Goal: Information Seeking & Learning: Check status

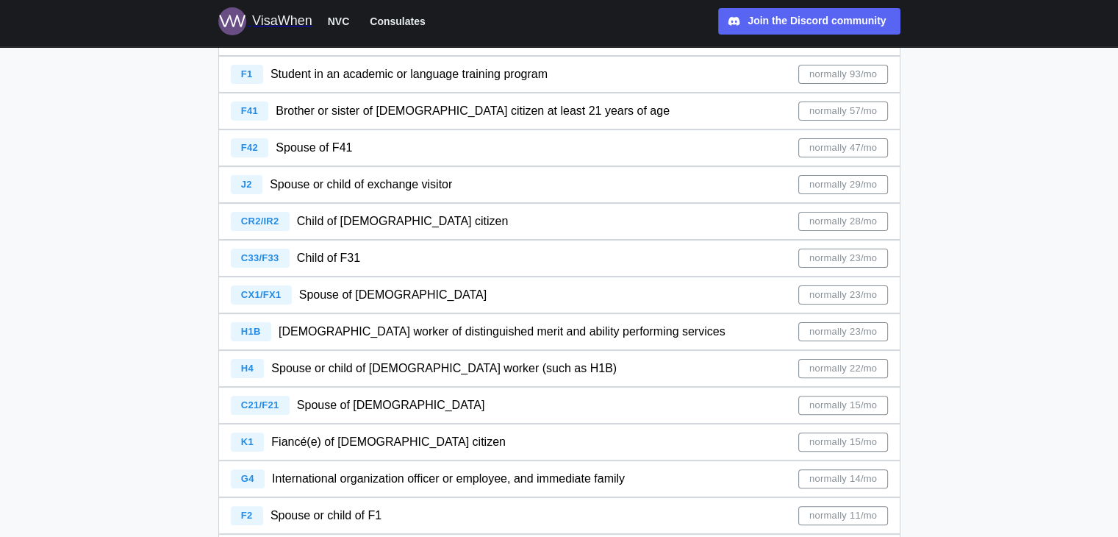
scroll to position [454, 0]
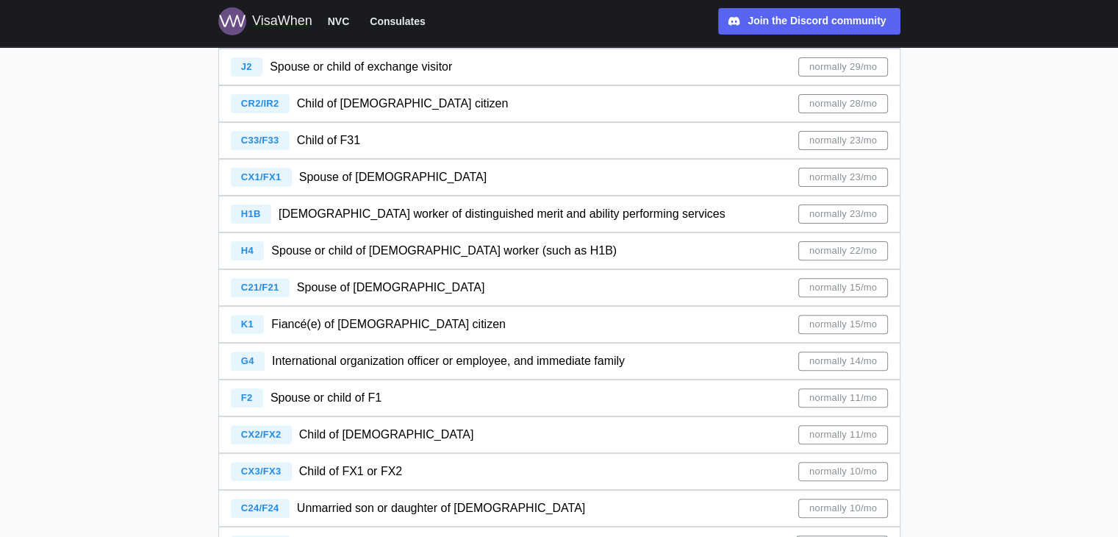
click at [353, 324] on span "Fiancé(e) of [DEMOGRAPHIC_DATA] citizen" at bounding box center [388, 324] width 235 height 13
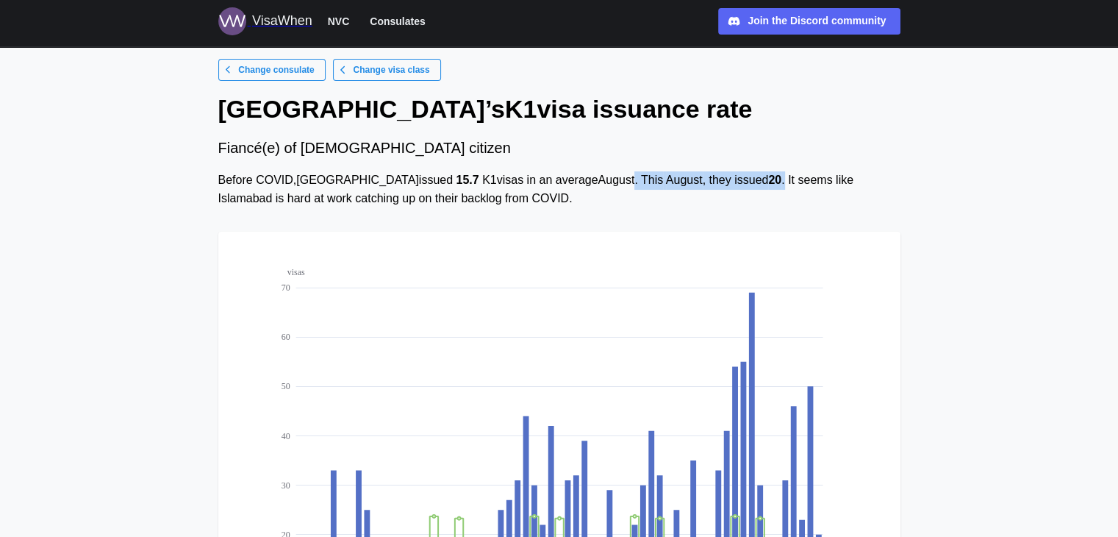
drag, startPoint x: 565, startPoint y: 182, endPoint x: 716, endPoint y: 186, distance: 150.8
click at [716, 186] on div "Before COVID, [GEOGRAPHIC_DATA] issued 15.7 K1 visas in an average August . Thi…" at bounding box center [559, 189] width 682 height 37
click at [679, 213] on div "Change consulate Change visa class Islamabad ’s [DEMOGRAPHIC_DATA] issuance rat…" at bounding box center [559, 401] width 682 height 685
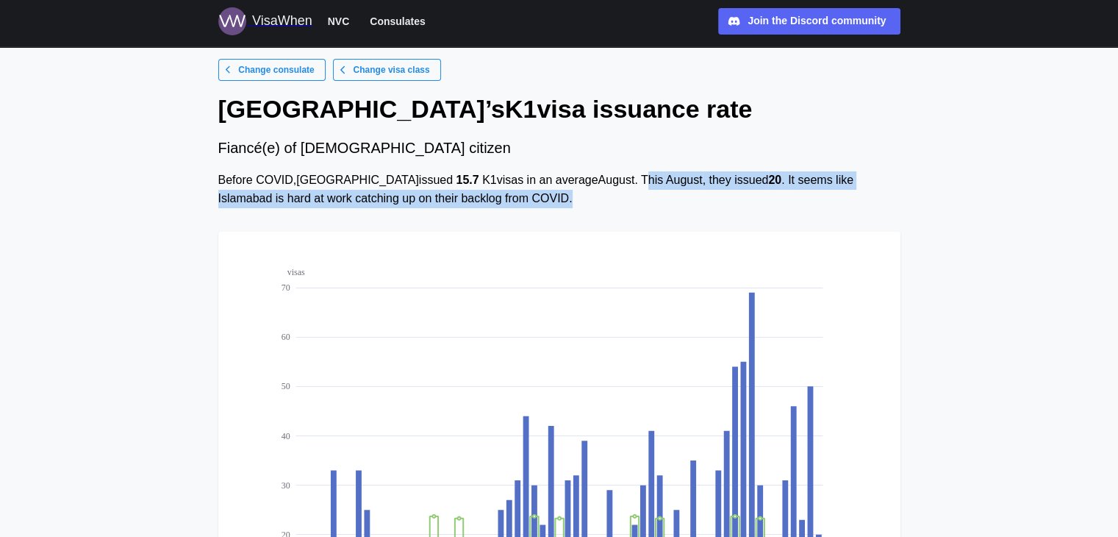
drag, startPoint x: 579, startPoint y: 176, endPoint x: 606, endPoint y: 213, distance: 45.3
click at [606, 213] on div "Change consulate Change visa class Islamabad ’s [DEMOGRAPHIC_DATA] issuance rat…" at bounding box center [559, 401] width 682 height 685
click at [809, 18] on div "Join the Discord community" at bounding box center [817, 21] width 138 height 16
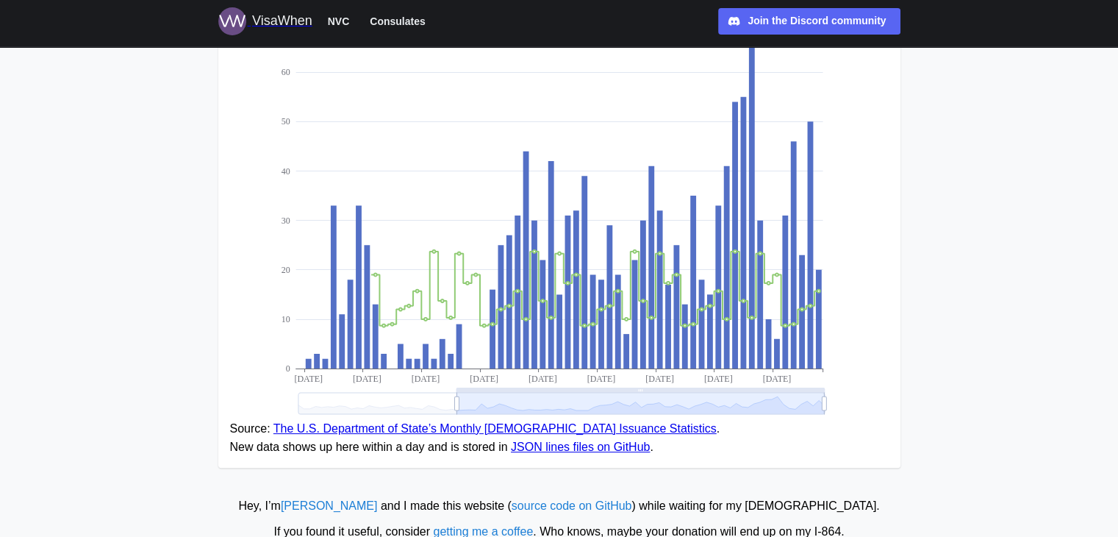
scroll to position [313, 0]
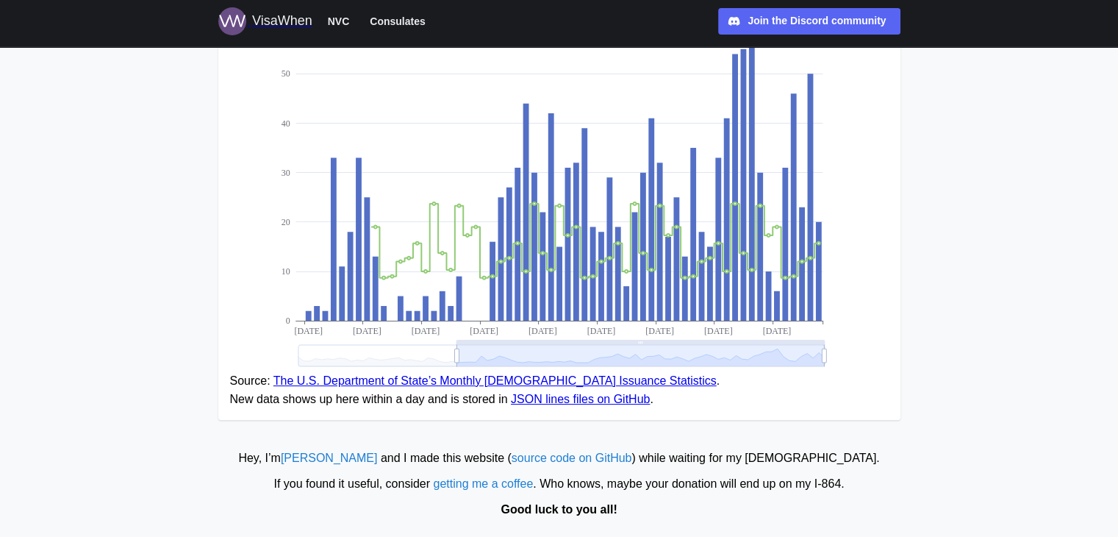
click at [576, 397] on link "JSON lines files on GitHub" at bounding box center [580, 399] width 139 height 13
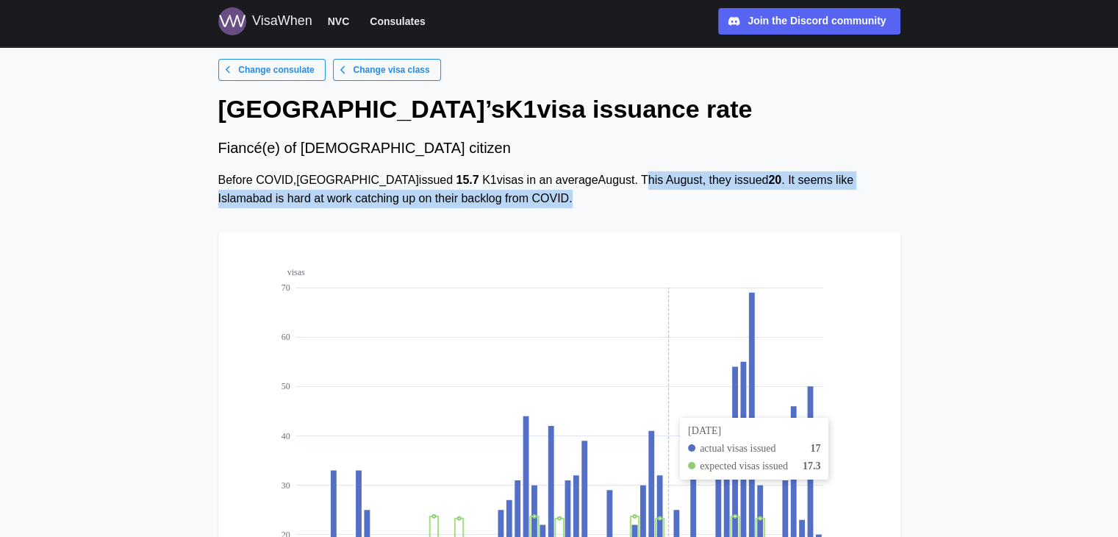
scroll to position [0, 0]
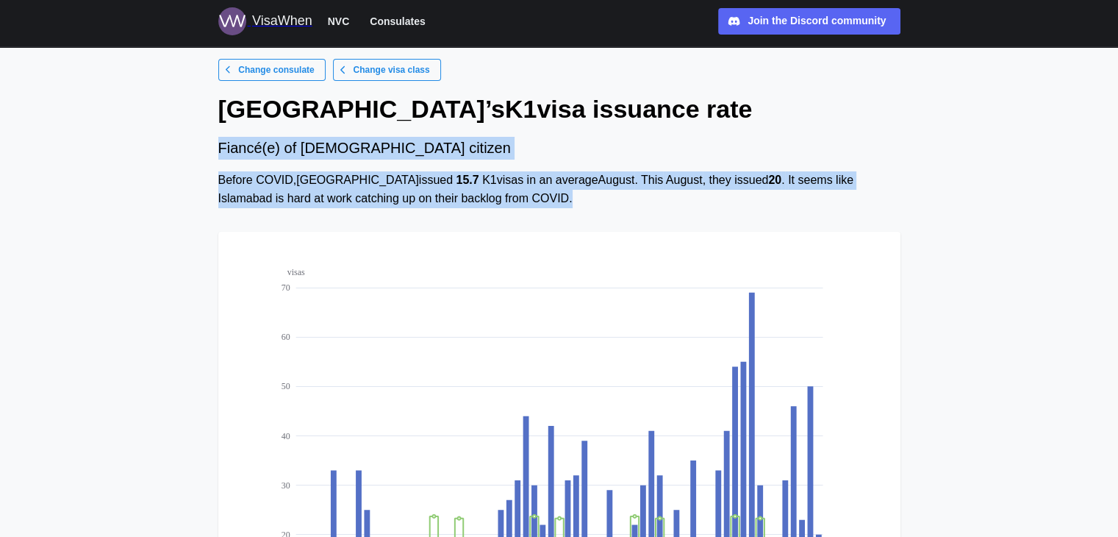
drag, startPoint x: 217, startPoint y: 148, endPoint x: 496, endPoint y: 205, distance: 284.5
click at [496, 205] on div "Change consulate Change visa class Islamabad ’s [DEMOGRAPHIC_DATA] issuance rat…" at bounding box center [560, 401] width 706 height 685
click at [391, 27] on span "Consulates" at bounding box center [397, 22] width 55 height 18
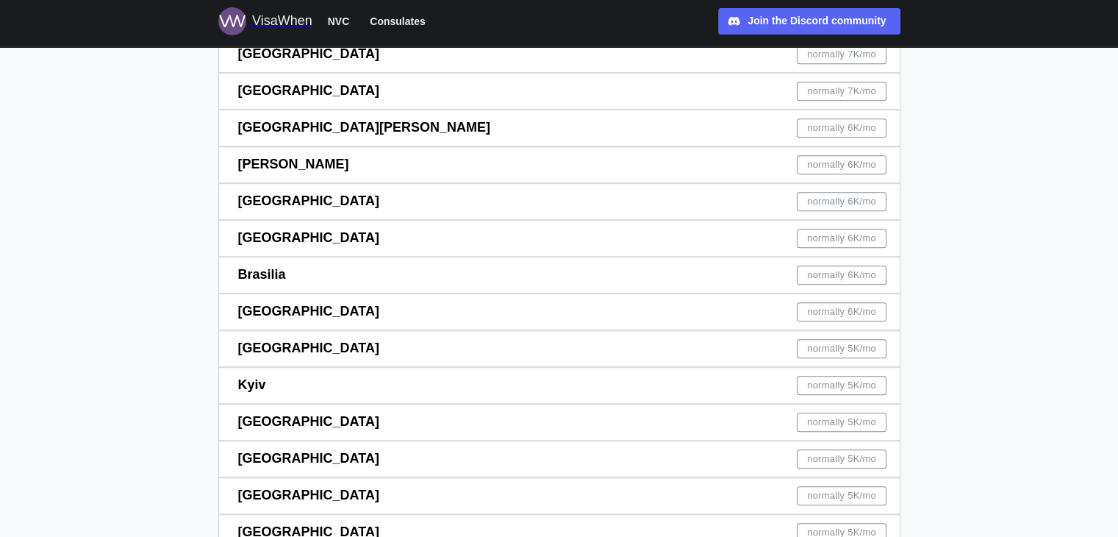
scroll to position [1161, 0]
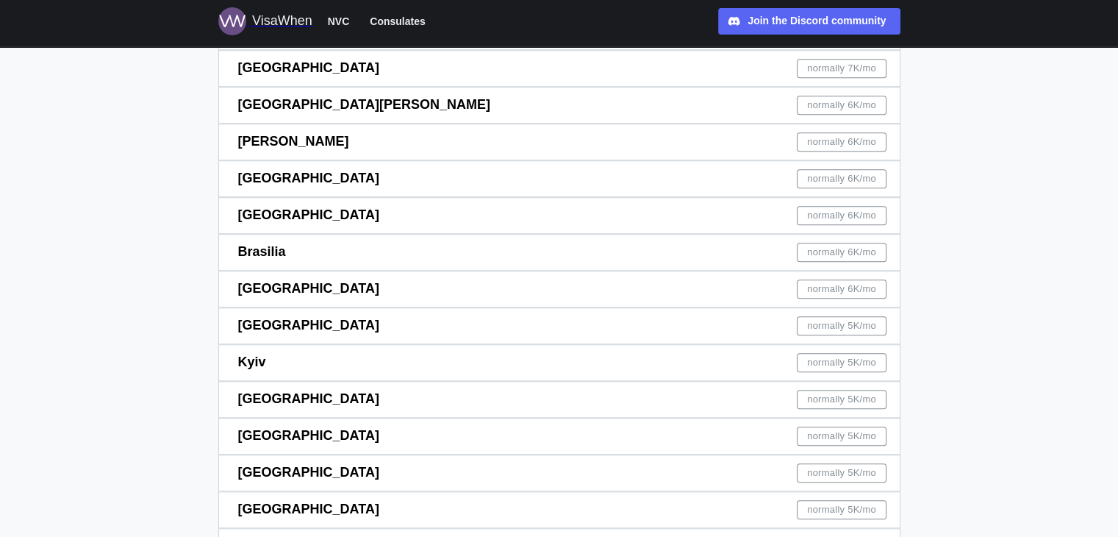
click at [254, 396] on span "[GEOGRAPHIC_DATA]" at bounding box center [308, 398] width 141 height 15
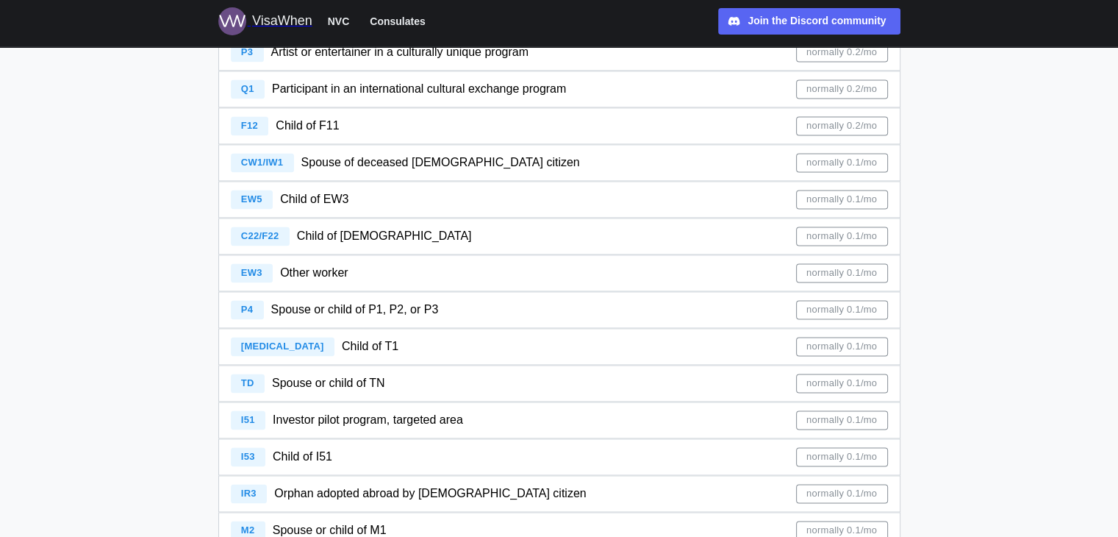
scroll to position [2341, 0]
